Goal: Task Accomplishment & Management: Manage account settings

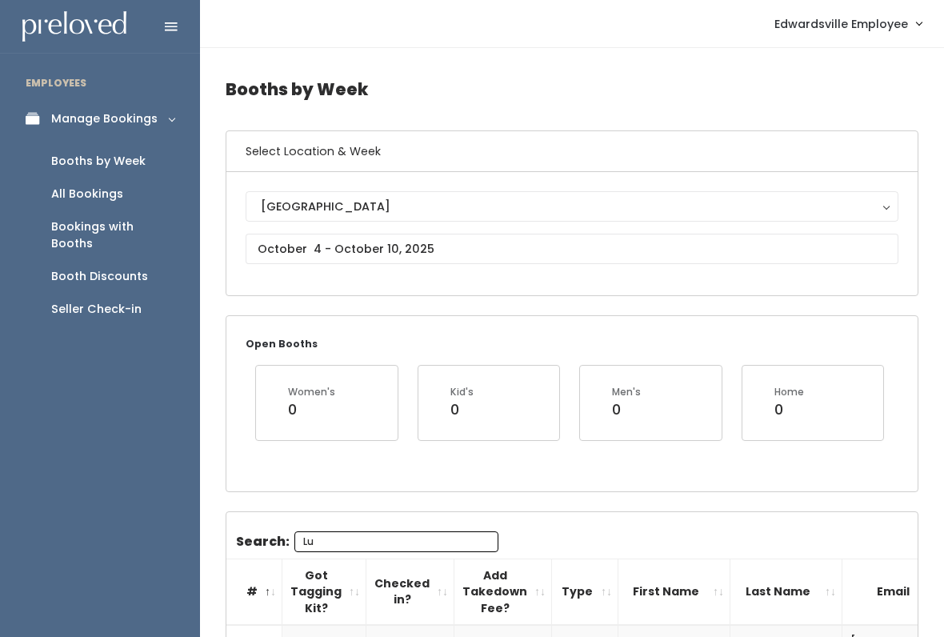
click at [126, 122] on div "Manage Bookings" at bounding box center [104, 118] width 106 height 17
click at [138, 135] on link "Manage Bookings" at bounding box center [100, 119] width 200 height 36
click at [122, 163] on div "Booths by Week" at bounding box center [98, 161] width 94 height 17
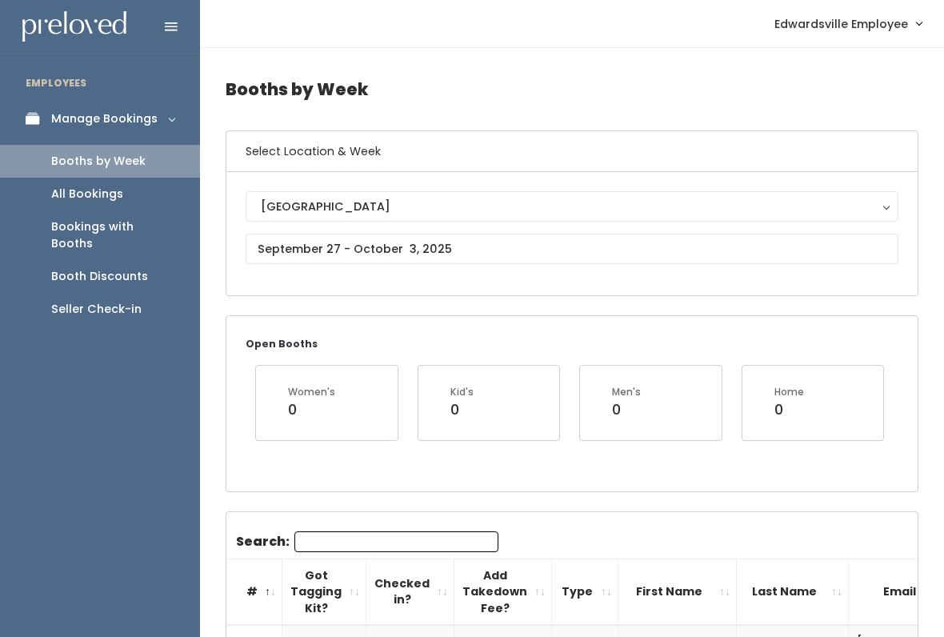
click at [406, 218] on button "[GEOGRAPHIC_DATA]" at bounding box center [572, 206] width 653 height 30
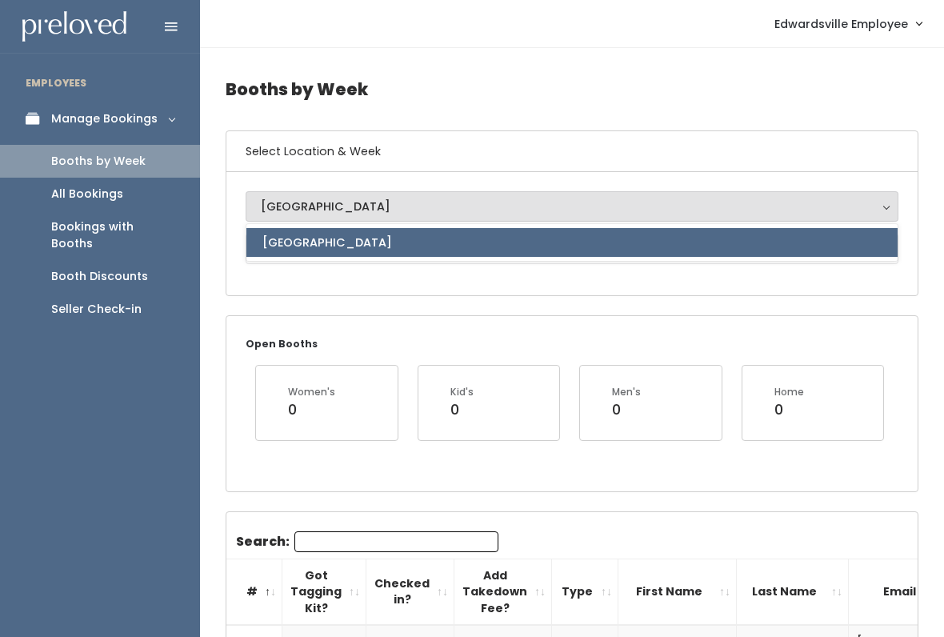
click at [420, 250] on input "text" at bounding box center [572, 249] width 653 height 30
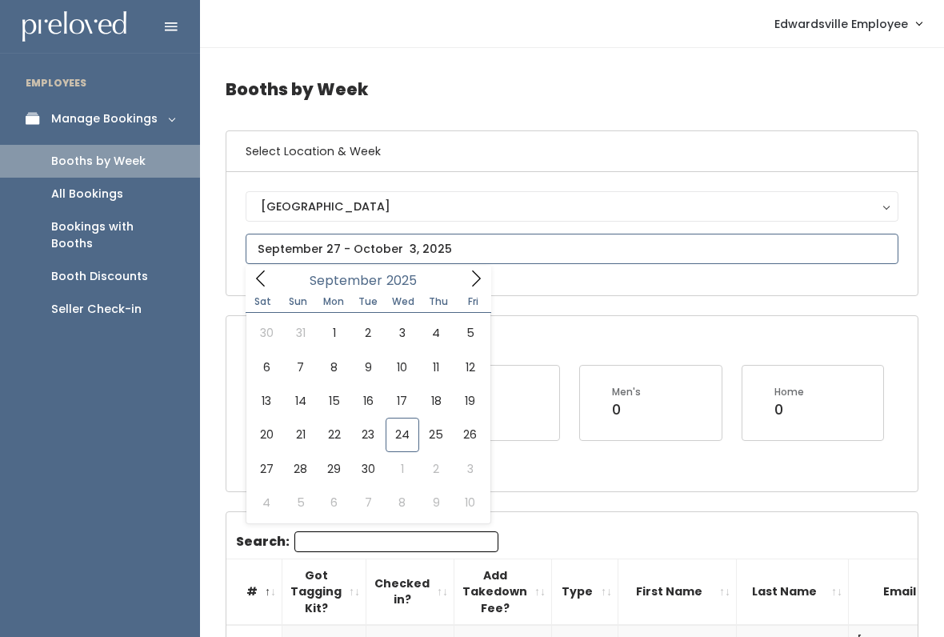
click at [467, 273] on icon at bounding box center [476, 278] width 18 height 18
click at [269, 267] on span at bounding box center [261, 277] width 30 height 25
click at [461, 278] on span at bounding box center [476, 277] width 30 height 25
type input "October 4 to October 10"
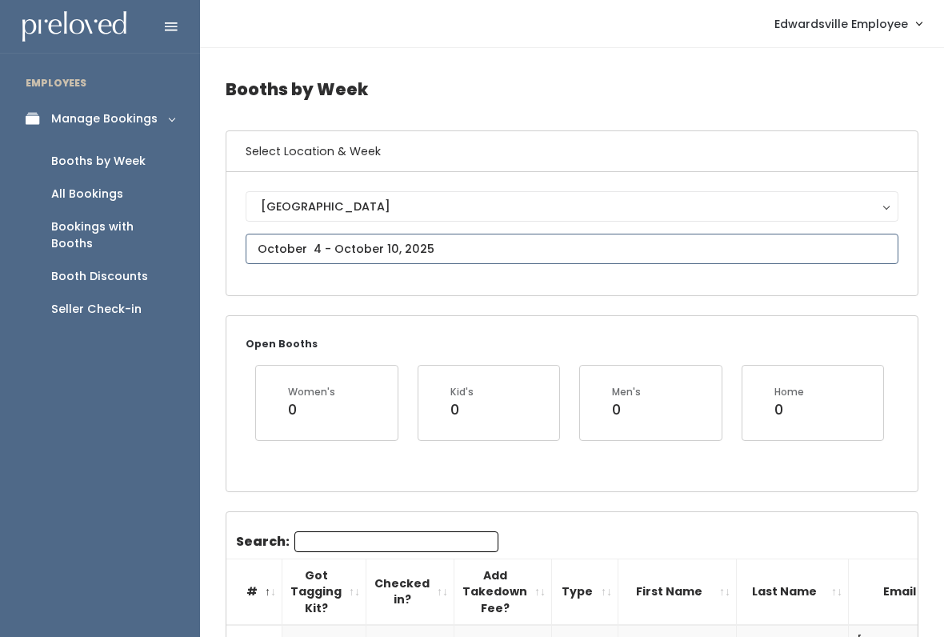
click at [464, 239] on input "text" at bounding box center [572, 249] width 653 height 30
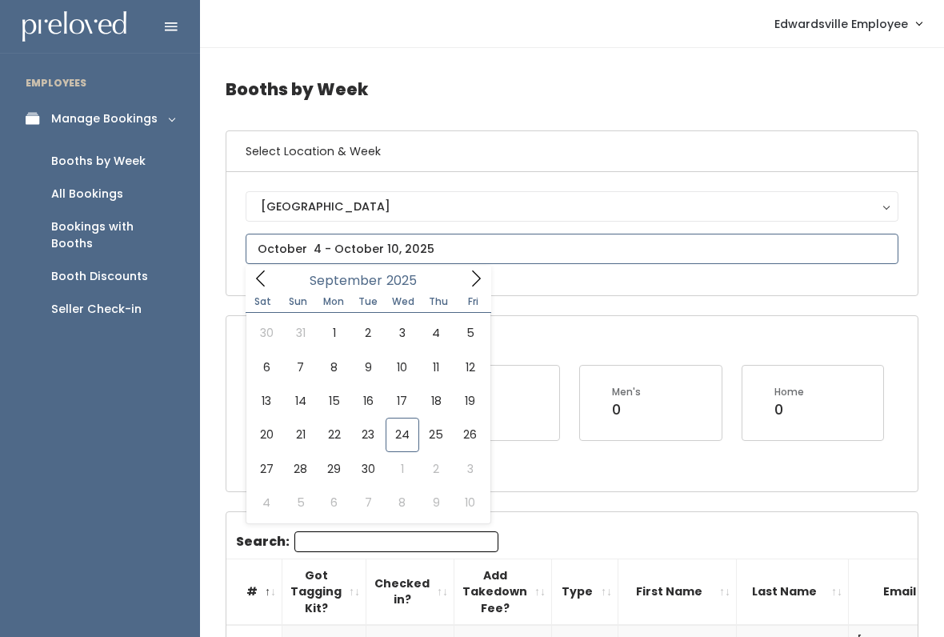
type input "September 27 to October 3"
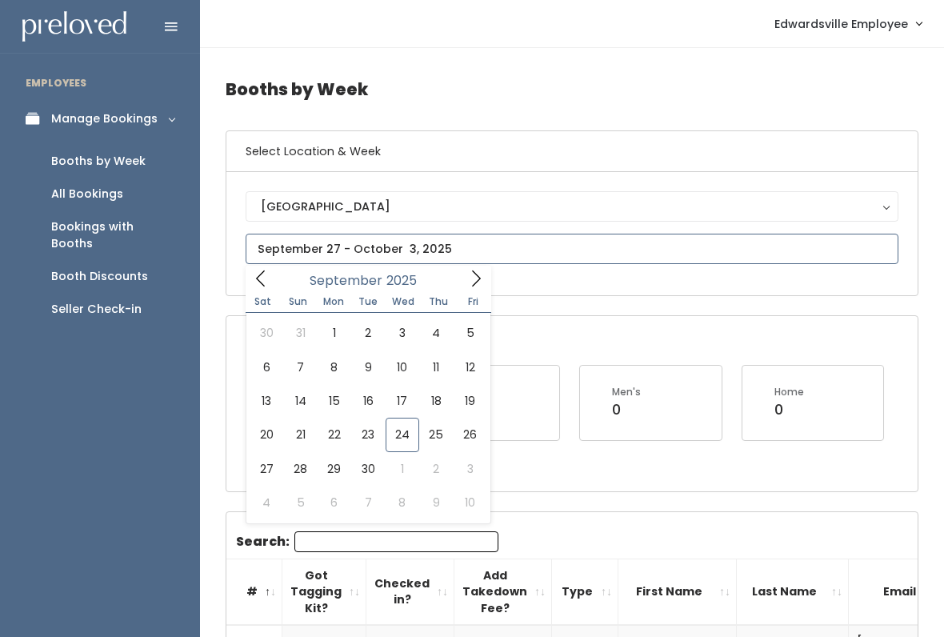
click at [474, 262] on input "text" at bounding box center [572, 249] width 653 height 30
click at [477, 265] on span at bounding box center [476, 277] width 30 height 25
type input "October 18 to October 24"
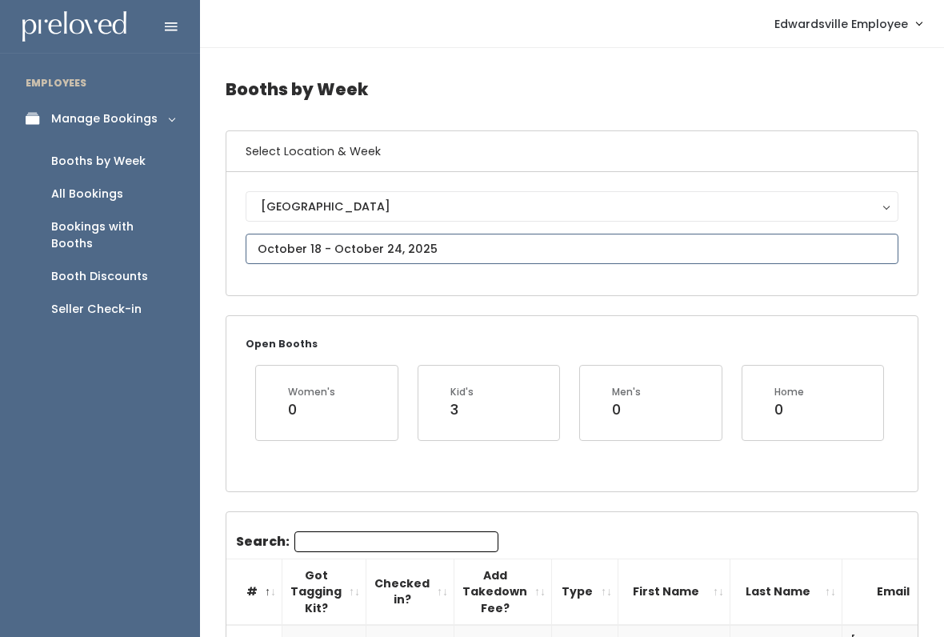
click at [610, 247] on input "text" at bounding box center [572, 249] width 653 height 30
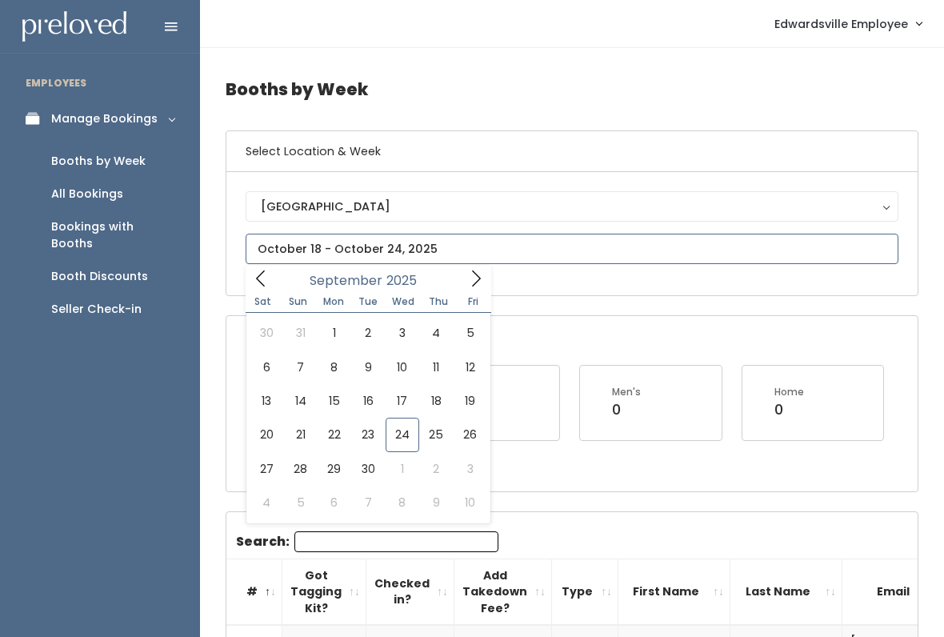
click at [476, 277] on icon at bounding box center [476, 278] width 18 height 18
type input "[DATE] to [DATE]"
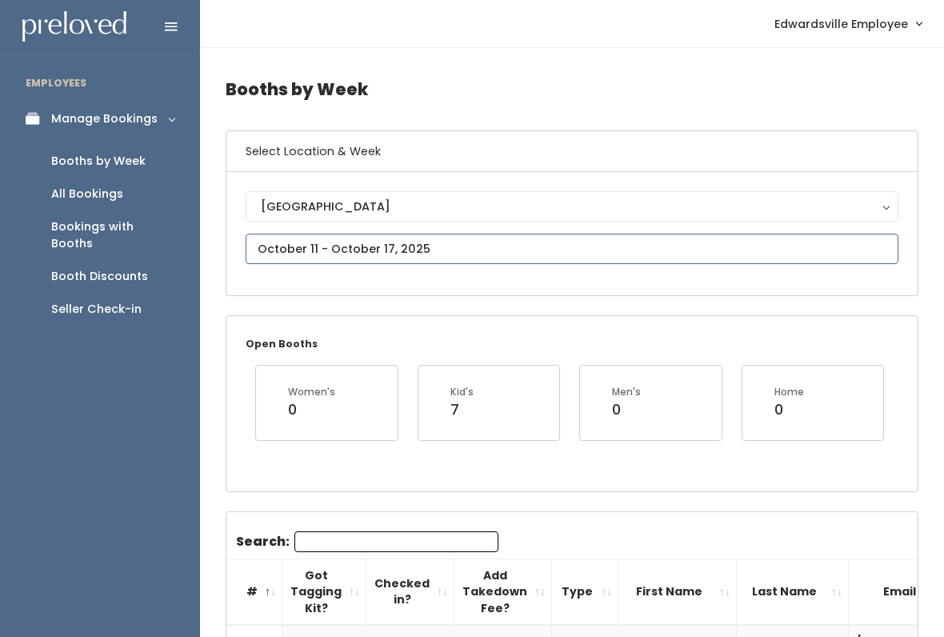
click at [538, 252] on input "text" at bounding box center [572, 249] width 653 height 30
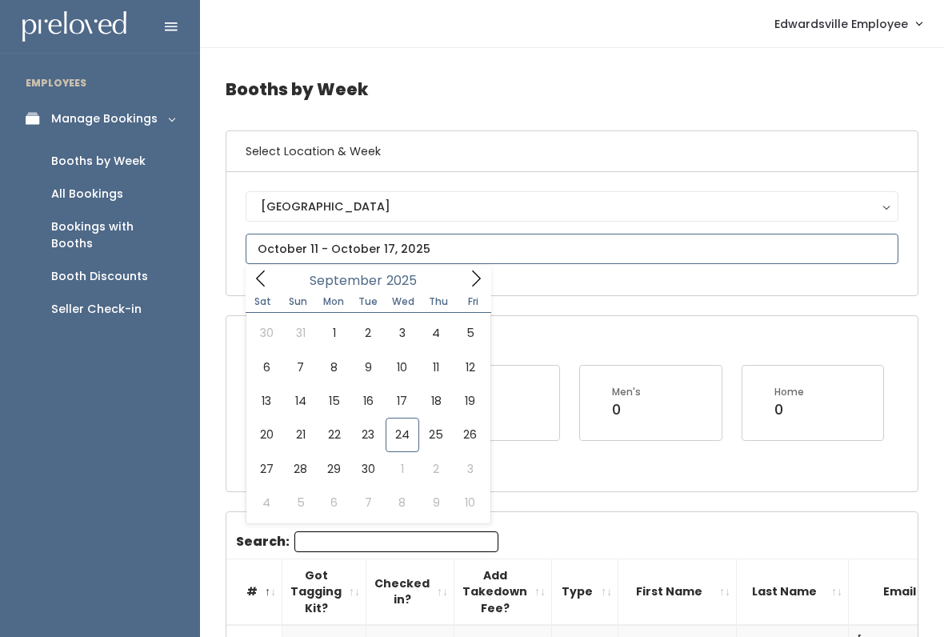
click at [477, 290] on span at bounding box center [476, 277] width 30 height 25
click at [461, 281] on span at bounding box center [476, 277] width 30 height 25
click at [263, 281] on icon at bounding box center [261, 278] width 18 height 18
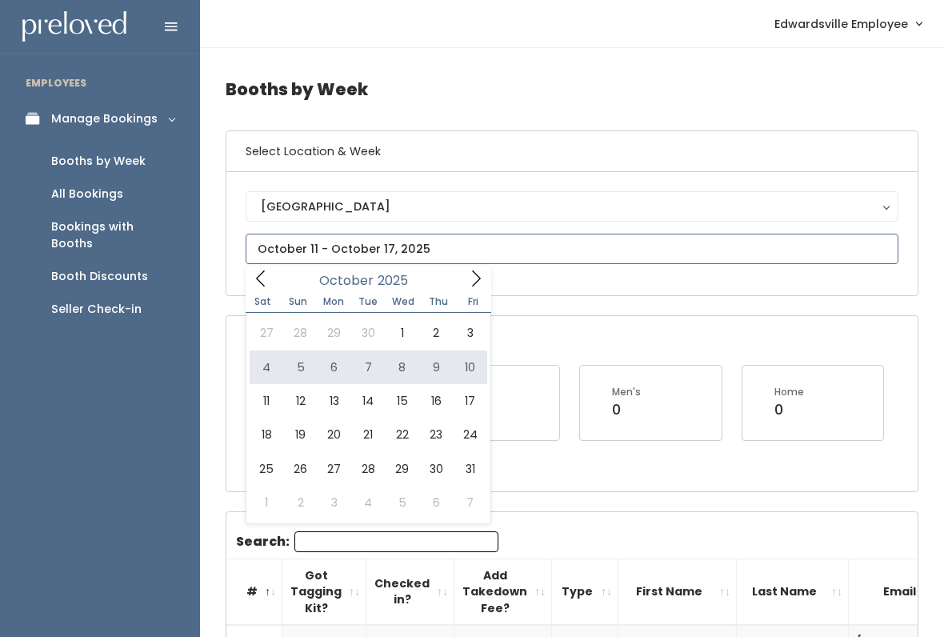
type input "October 4 to October 10"
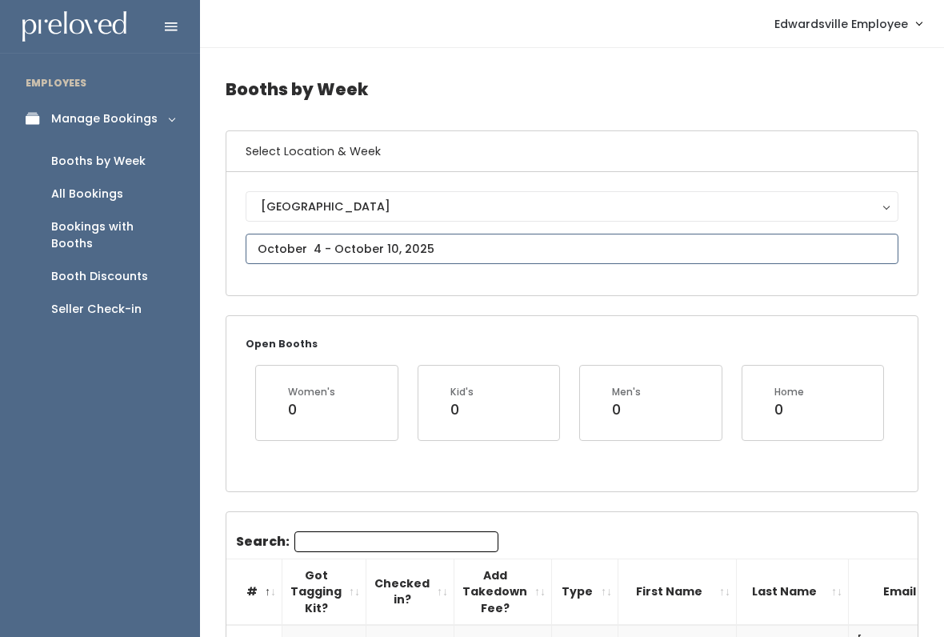
click at [525, 264] on input "text" at bounding box center [572, 249] width 653 height 30
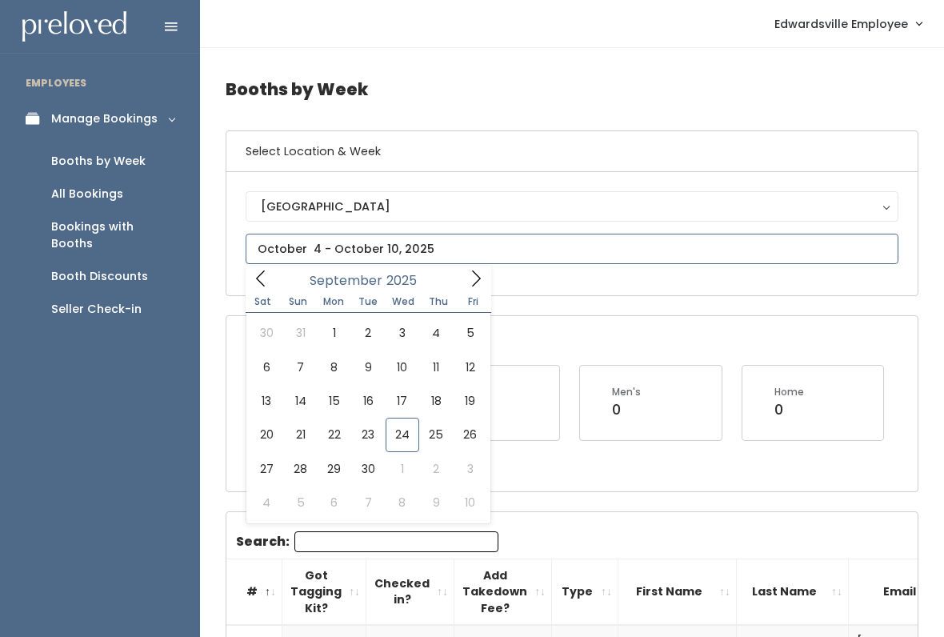
click at [477, 281] on icon at bounding box center [476, 278] width 18 height 18
type input "October 25 to October 31"
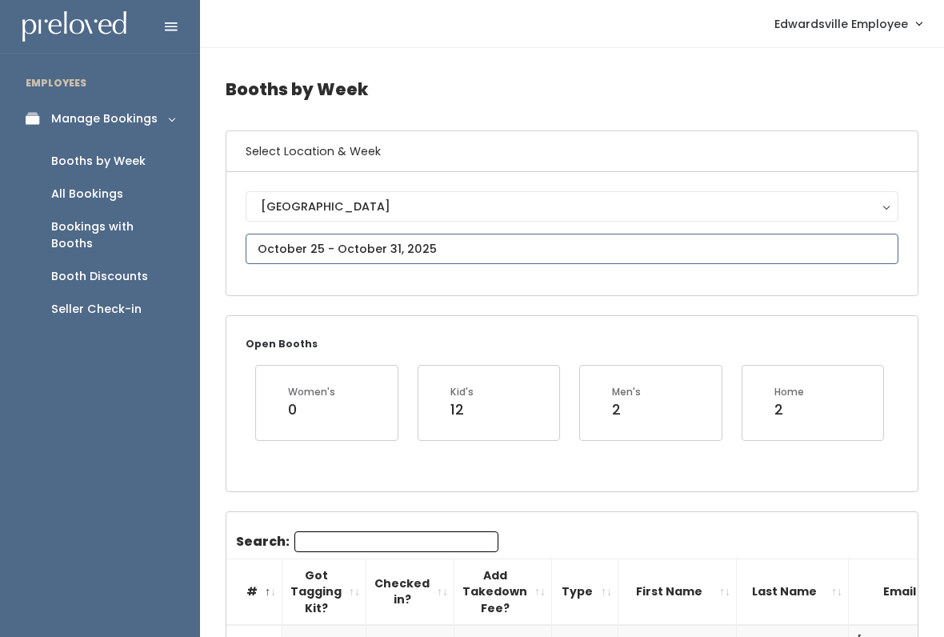
click at [553, 255] on input "text" at bounding box center [572, 249] width 653 height 30
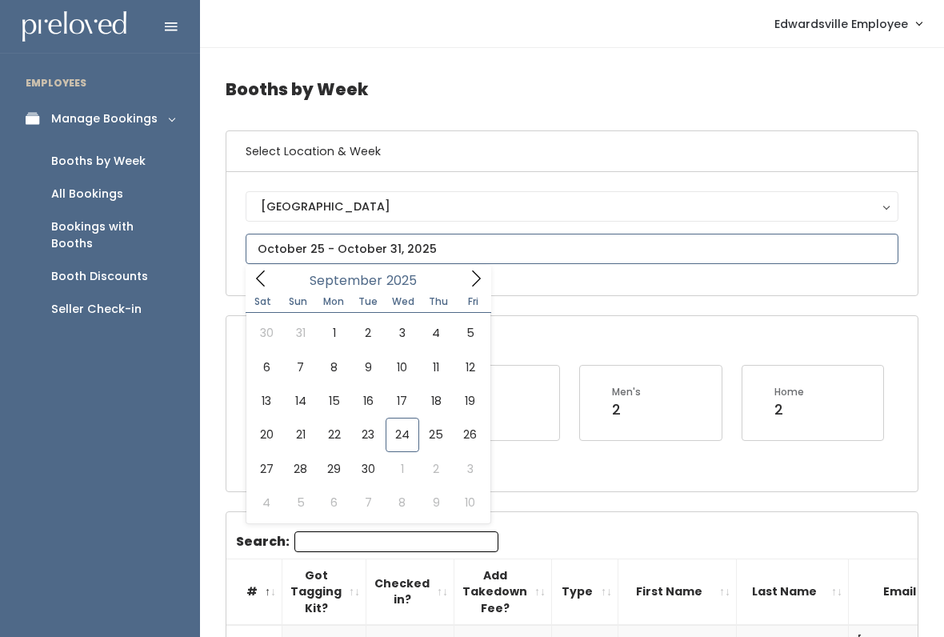
click at [459, 289] on div "[DATE]" at bounding box center [368, 277] width 184 height 25
click at [473, 268] on span at bounding box center [476, 277] width 30 height 25
type input "[DATE] to [DATE]"
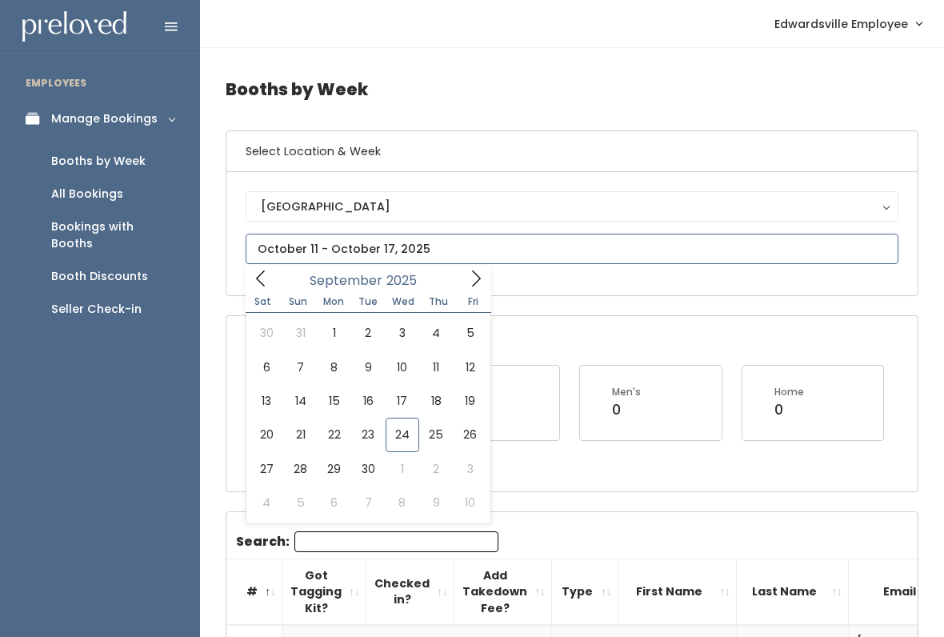
click at [470, 285] on icon at bounding box center [476, 278] width 18 height 18
click at [478, 282] on icon at bounding box center [476, 278] width 18 height 18
type input "November 8 to November 14"
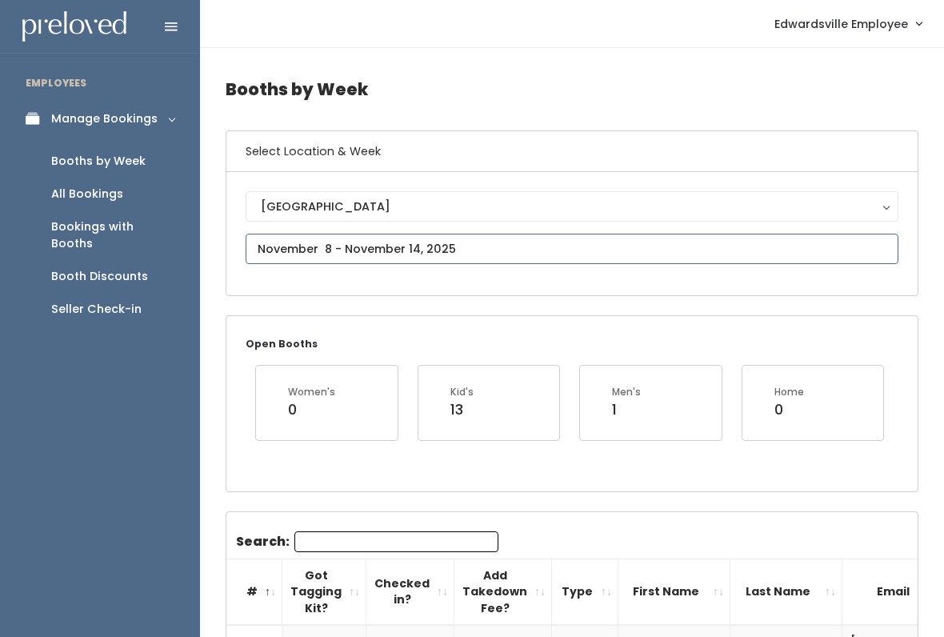
click at [633, 239] on input "text" at bounding box center [572, 249] width 653 height 30
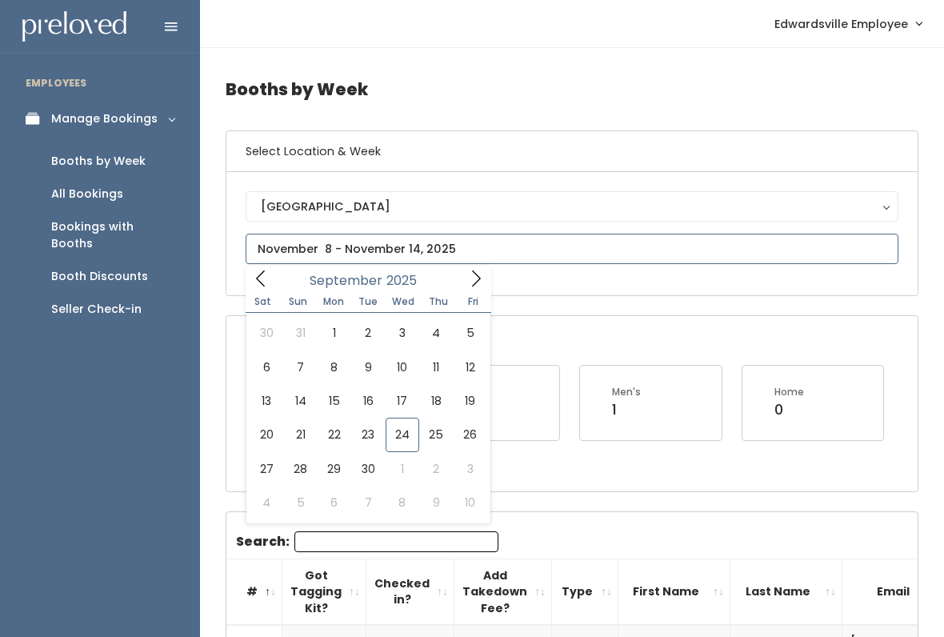
click at [477, 255] on input "text" at bounding box center [572, 249] width 653 height 30
click at [475, 273] on icon at bounding box center [476, 278] width 9 height 16
click at [476, 278] on icon at bounding box center [476, 278] width 18 height 18
click at [477, 281] on icon at bounding box center [476, 278] width 18 height 18
click at [269, 278] on span at bounding box center [261, 277] width 30 height 25
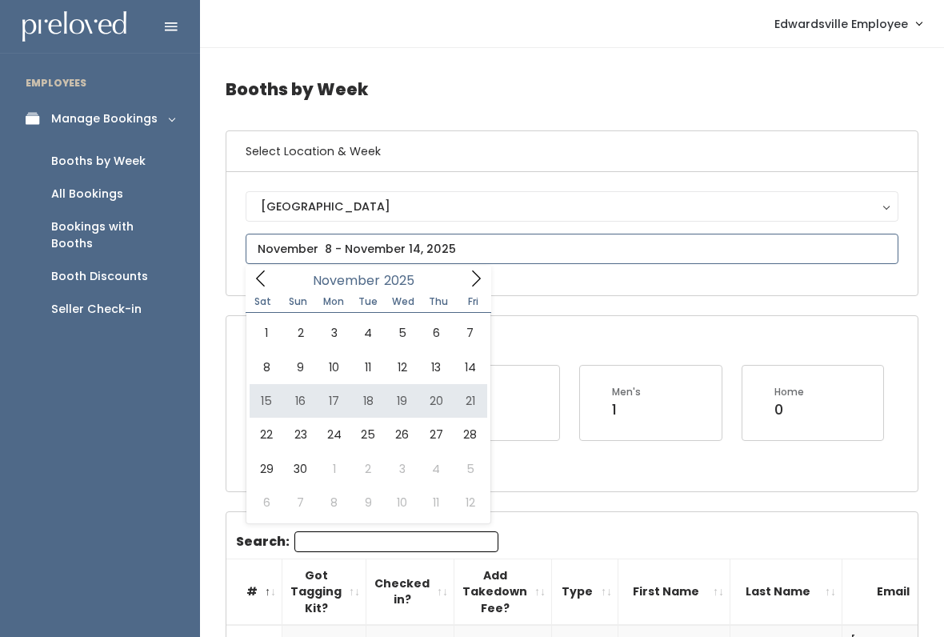
type input "November 15 to November 21"
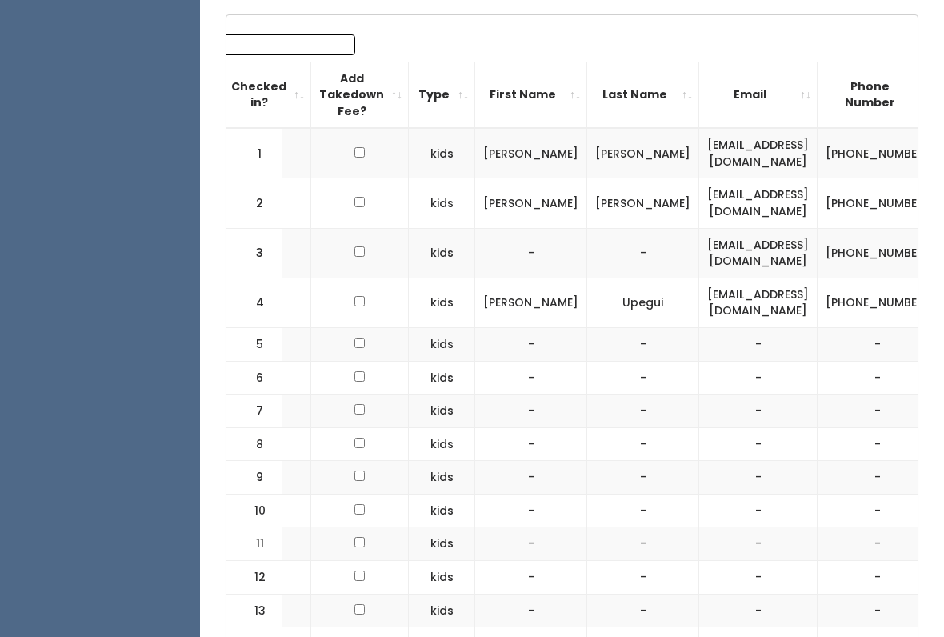
scroll to position [0, 138]
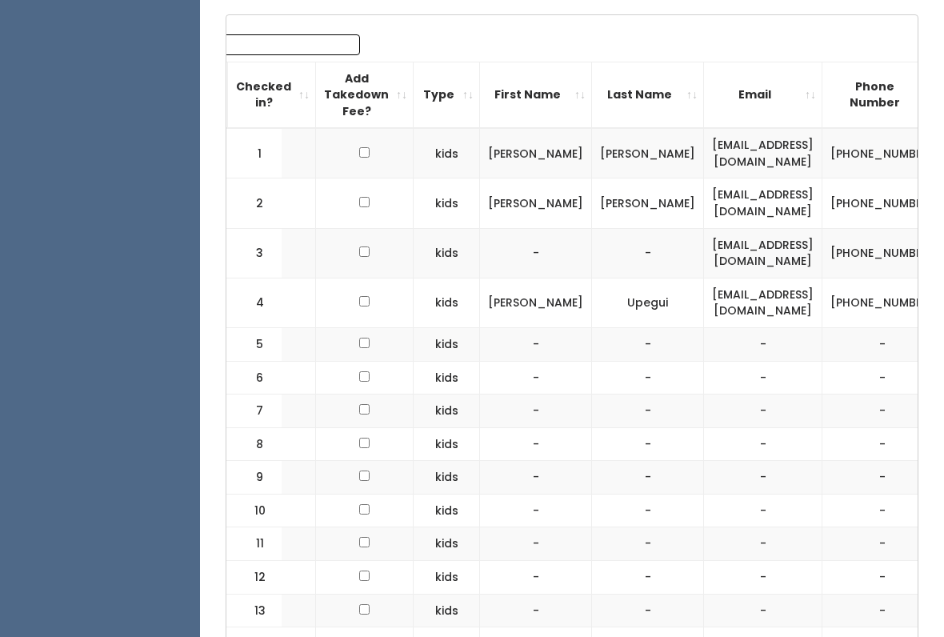
click at [497, 461] on td "-" at bounding box center [536, 478] width 112 height 34
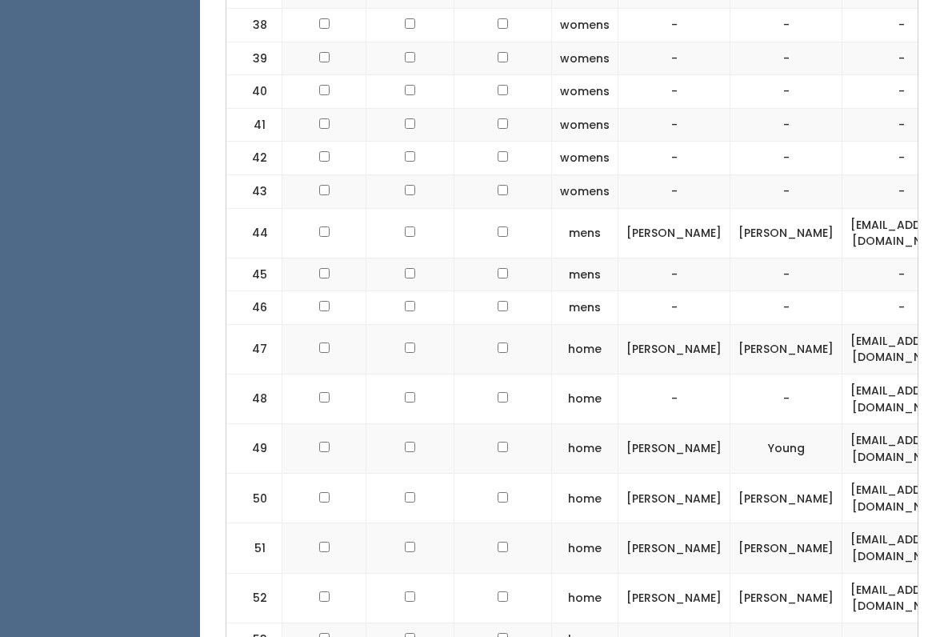
scroll to position [2356, 0]
